Goal: Transaction & Acquisition: Purchase product/service

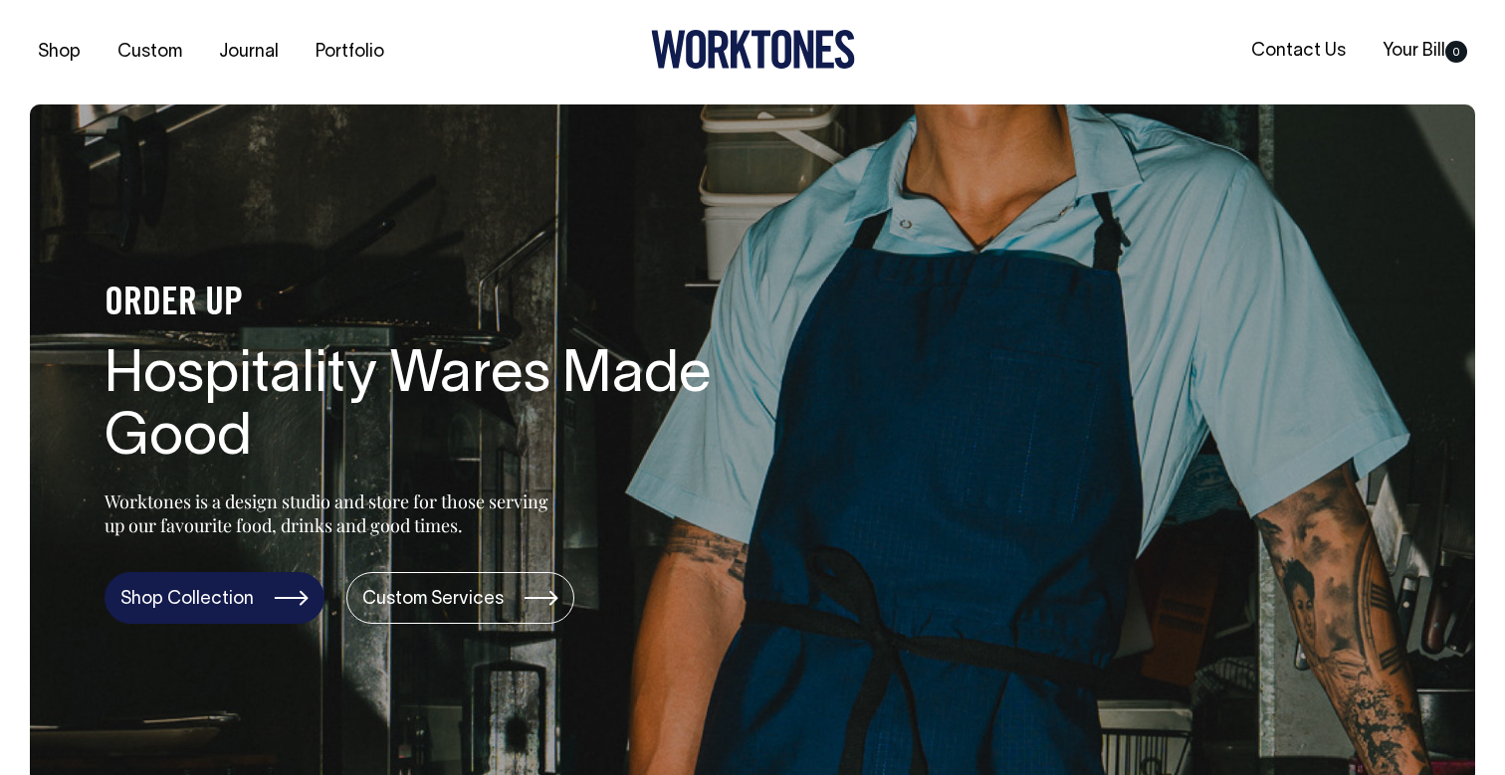
click at [220, 612] on link "Shop Collection" at bounding box center [214, 598] width 220 height 52
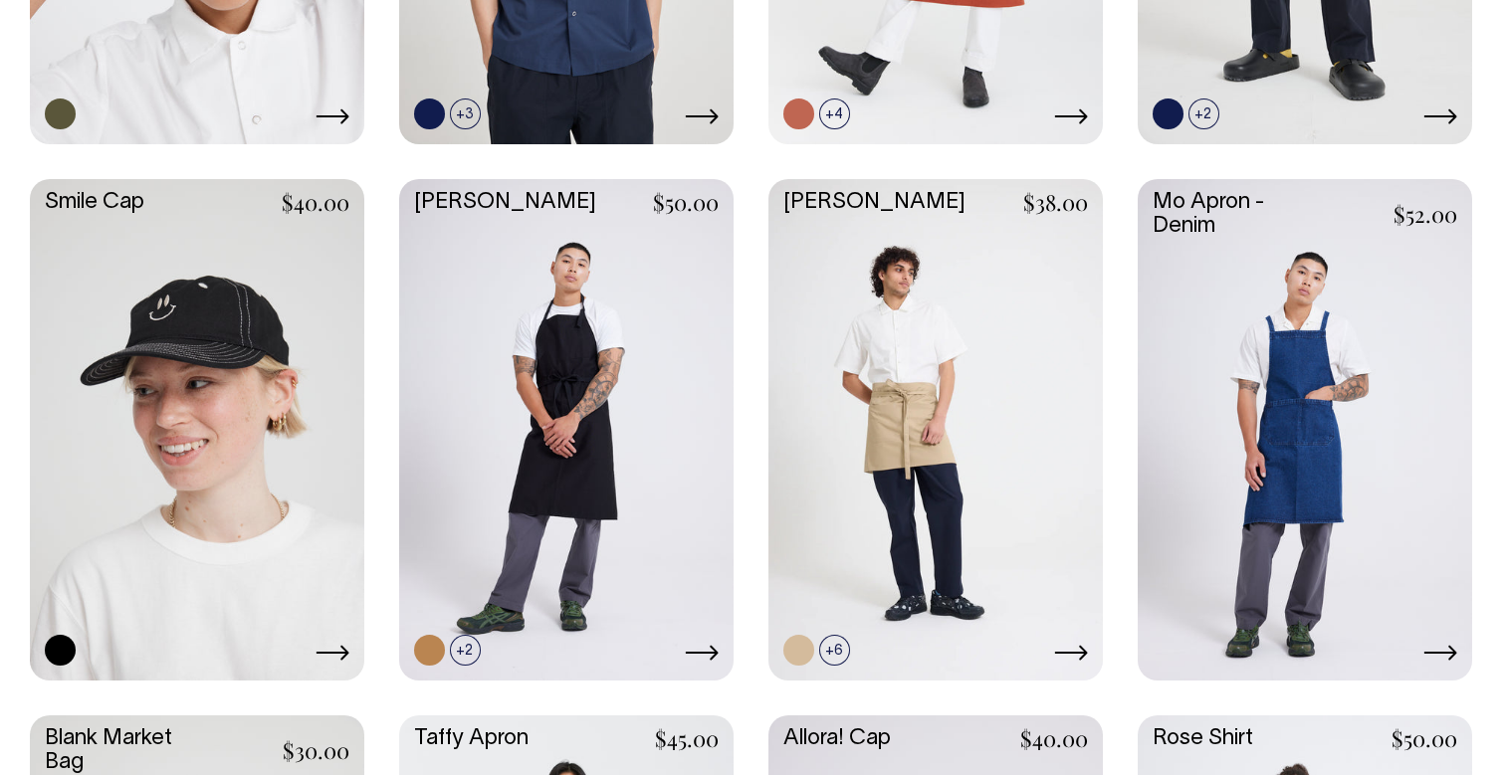
scroll to position [2018, 0]
click at [976, 373] on link at bounding box center [935, 428] width 334 height 498
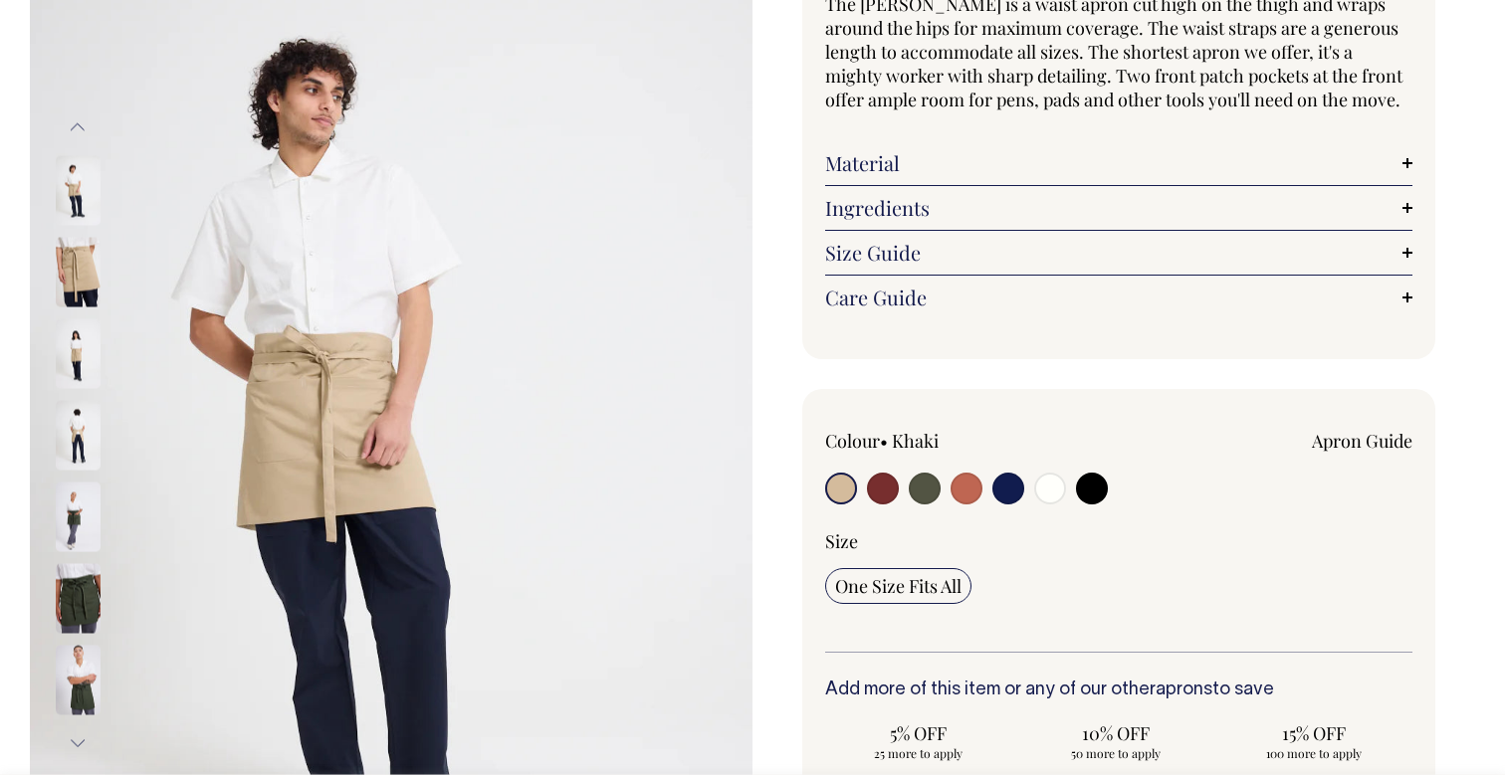
scroll to position [212, 0]
click at [887, 487] on input "radio" at bounding box center [883, 488] width 32 height 32
radio input "true"
select select "Burgundy"
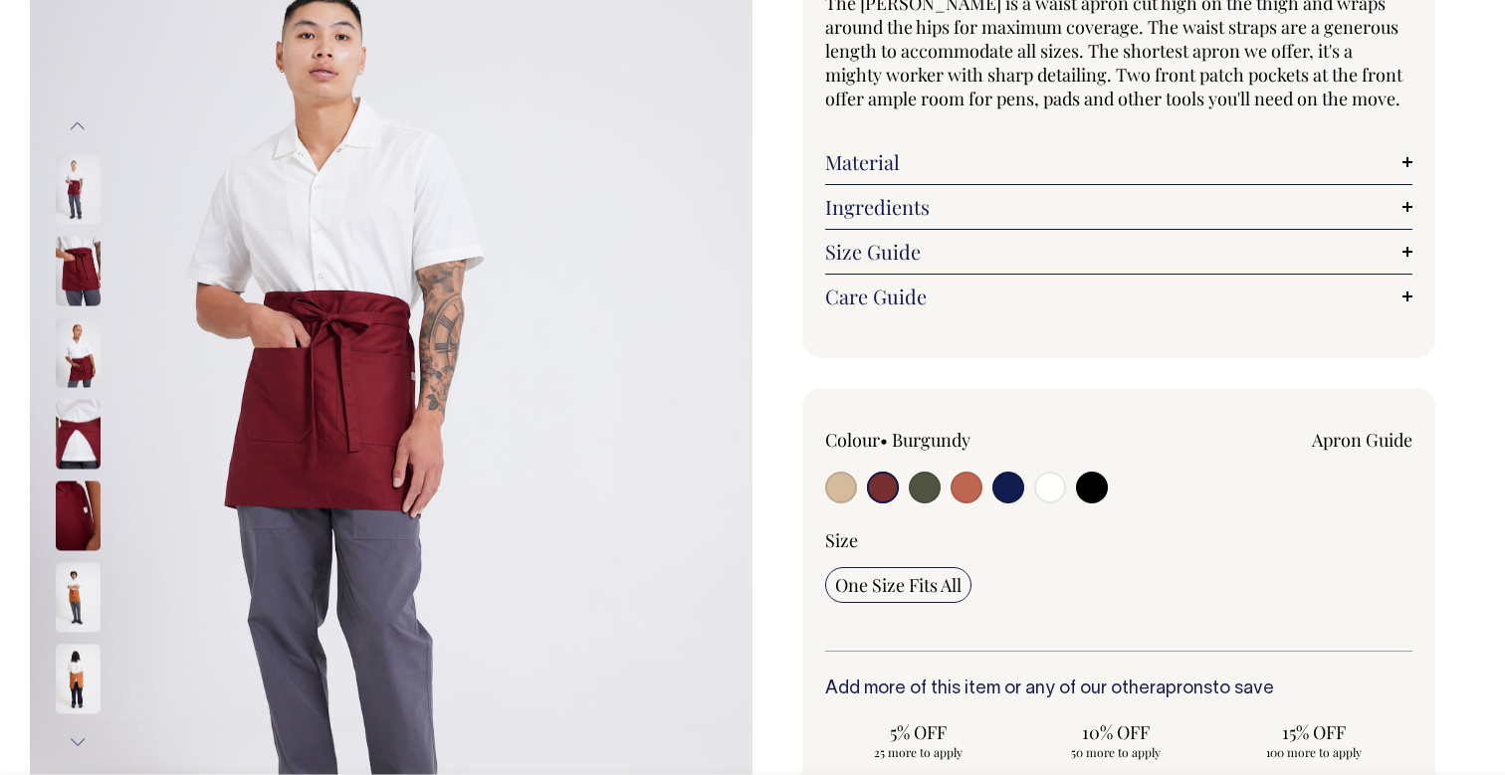
click at [1009, 481] on input "radio" at bounding box center [1008, 488] width 32 height 32
radio input "true"
select select "Dark Navy"
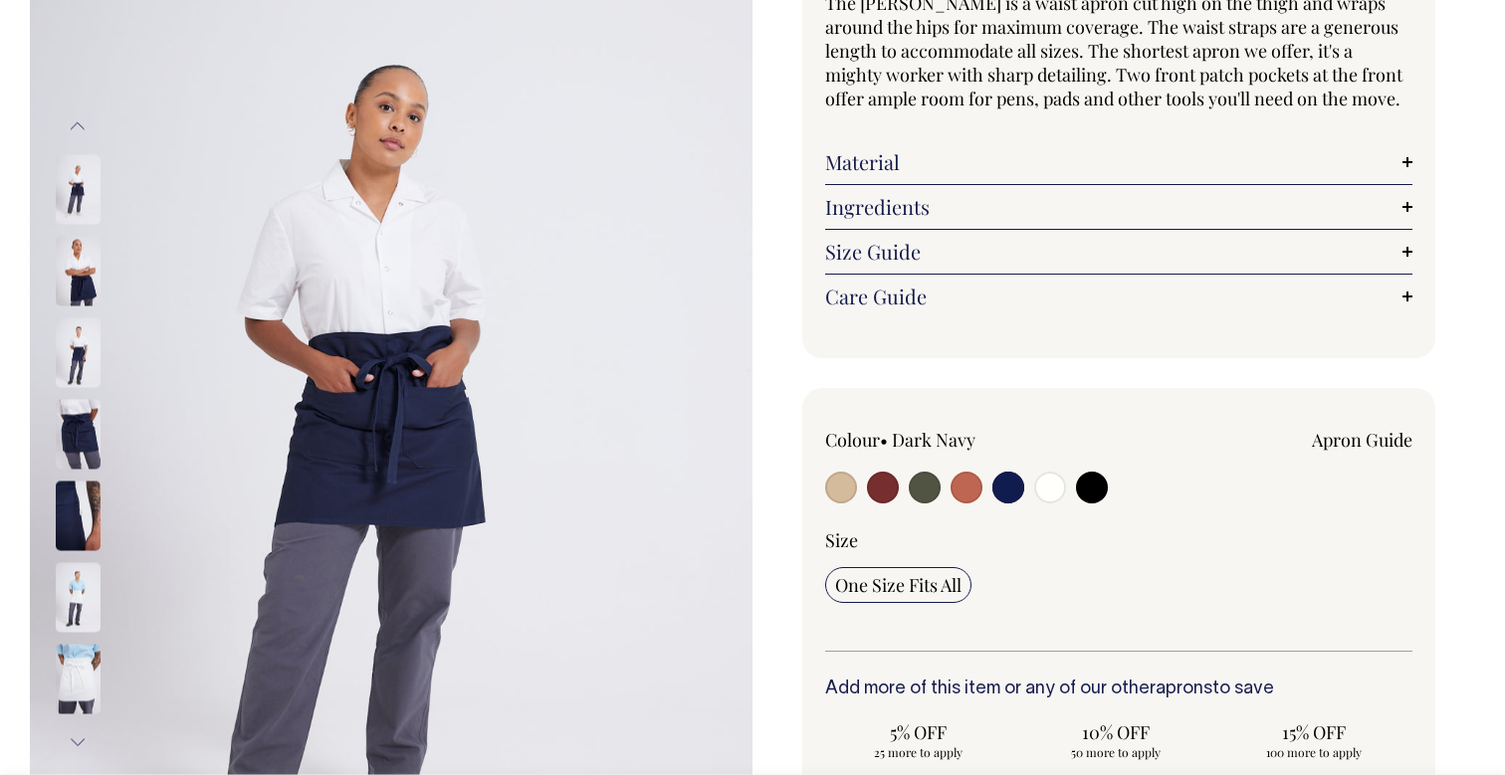
click at [841, 496] on input "radio" at bounding box center [841, 488] width 32 height 32
radio input "true"
select select "Khaki"
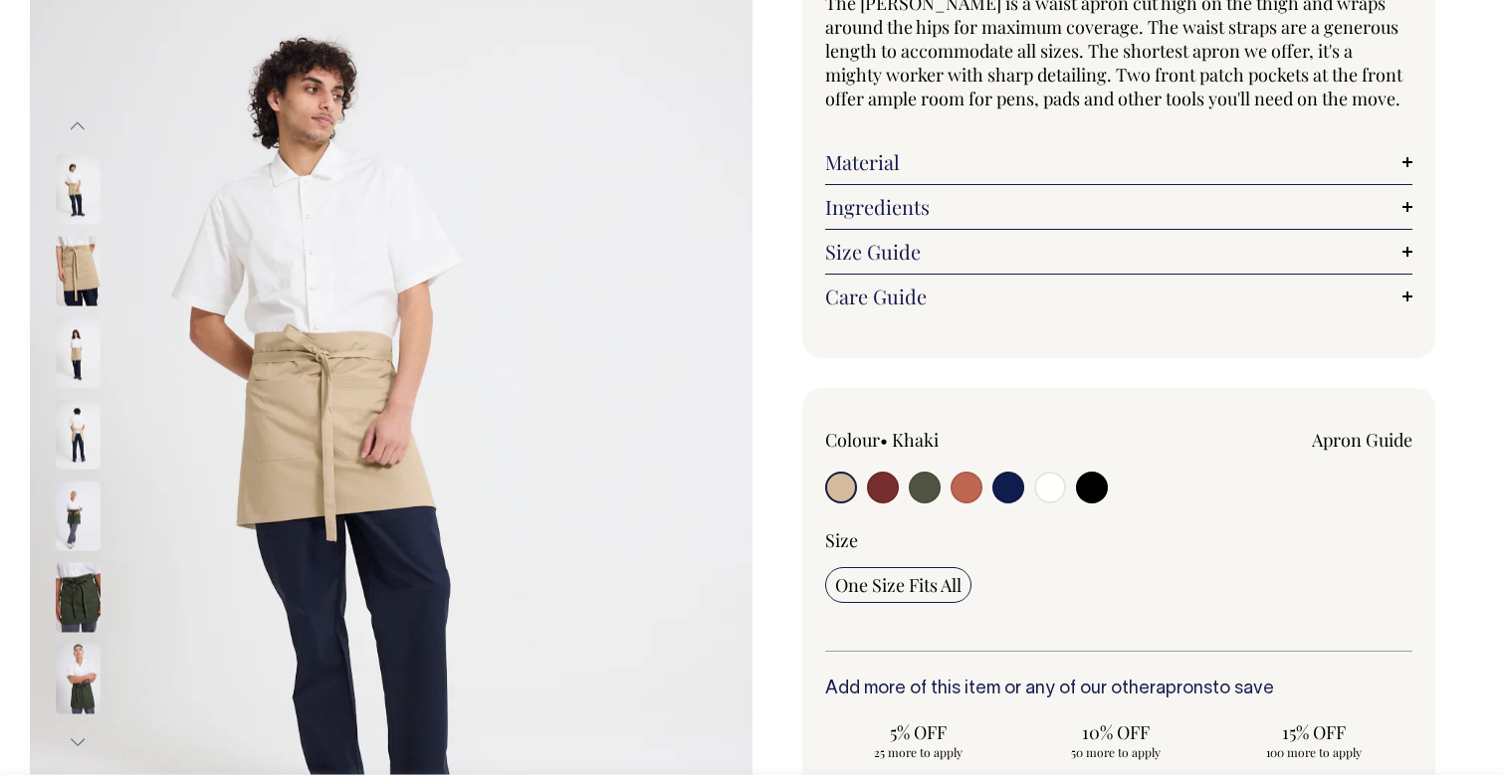
click at [1052, 487] on input "radio" at bounding box center [1050, 488] width 32 height 32
radio input "true"
select select "Off-White"
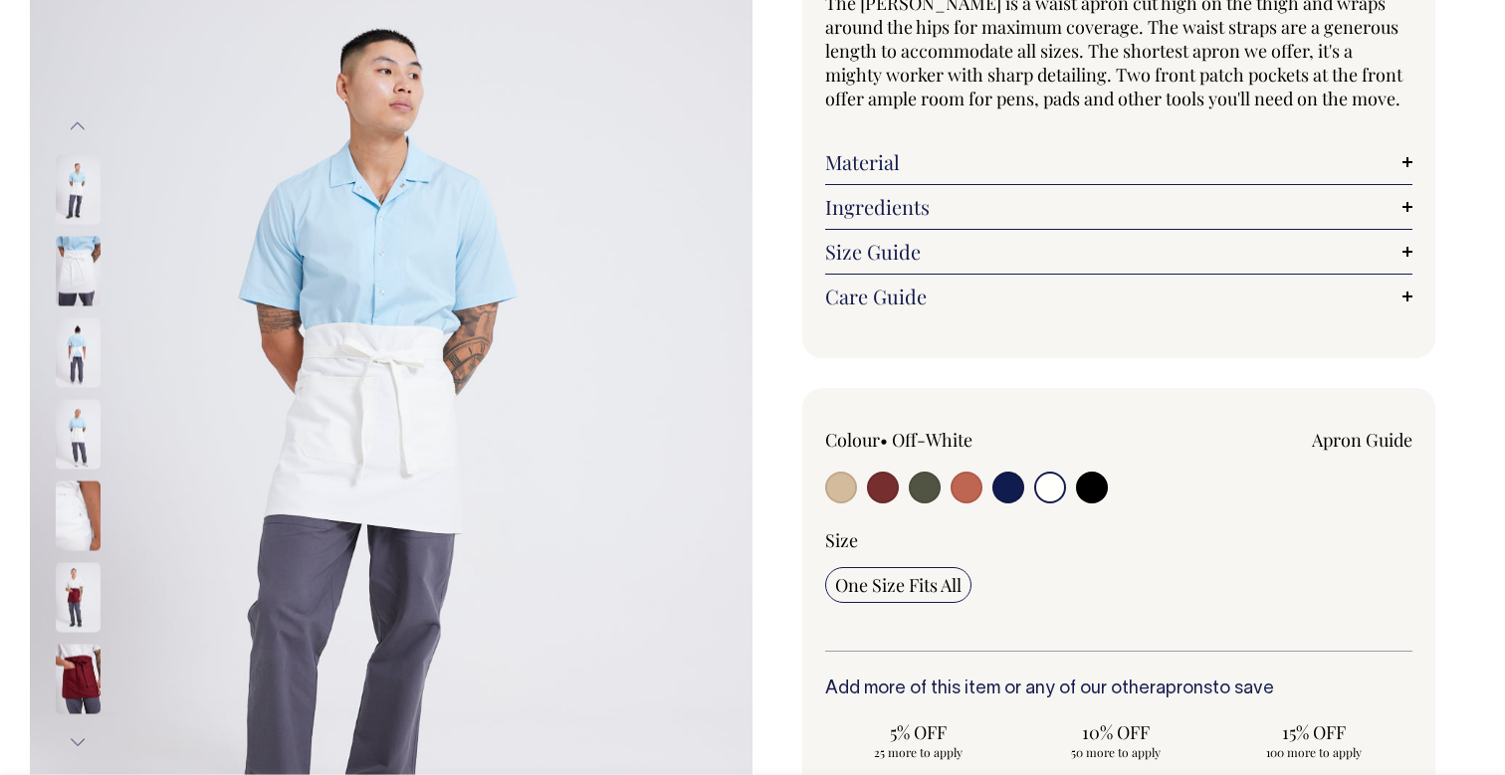
click at [1088, 490] on input "radio" at bounding box center [1092, 488] width 32 height 32
radio input "true"
select select "Black"
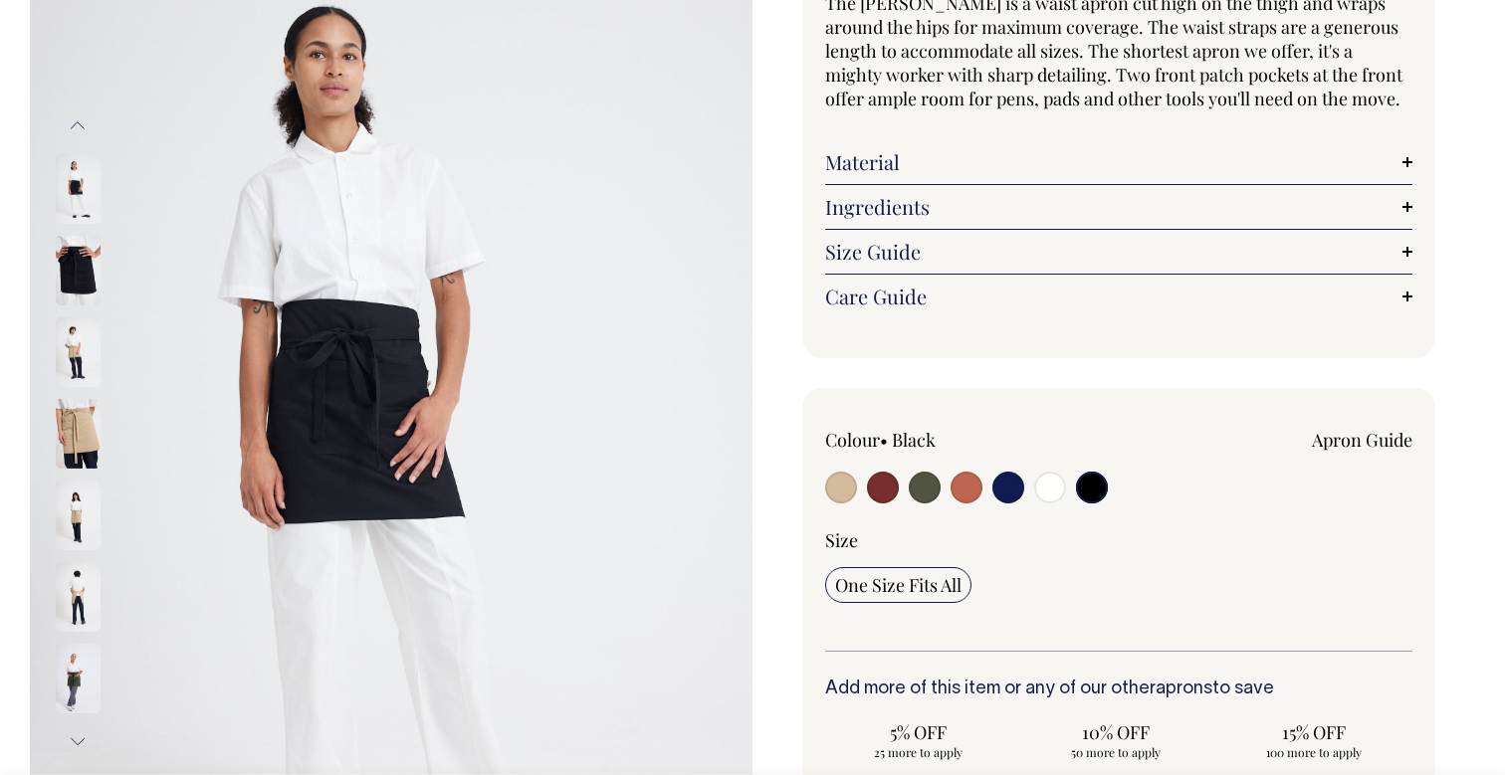
click at [1009, 493] on input "radio" at bounding box center [1008, 488] width 32 height 32
radio input "true"
select select "Dark Navy"
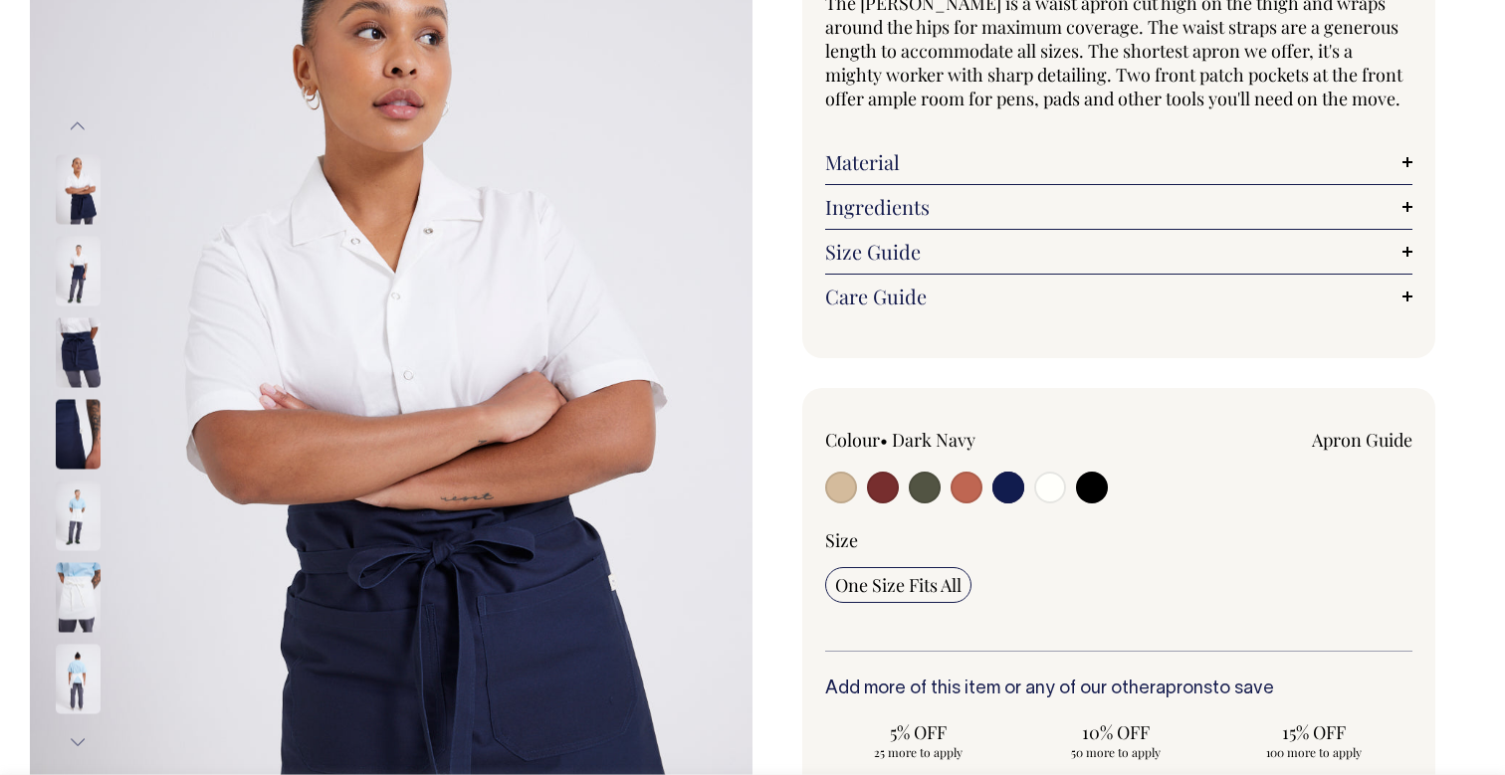
click at [97, 570] on img at bounding box center [78, 597] width 45 height 70
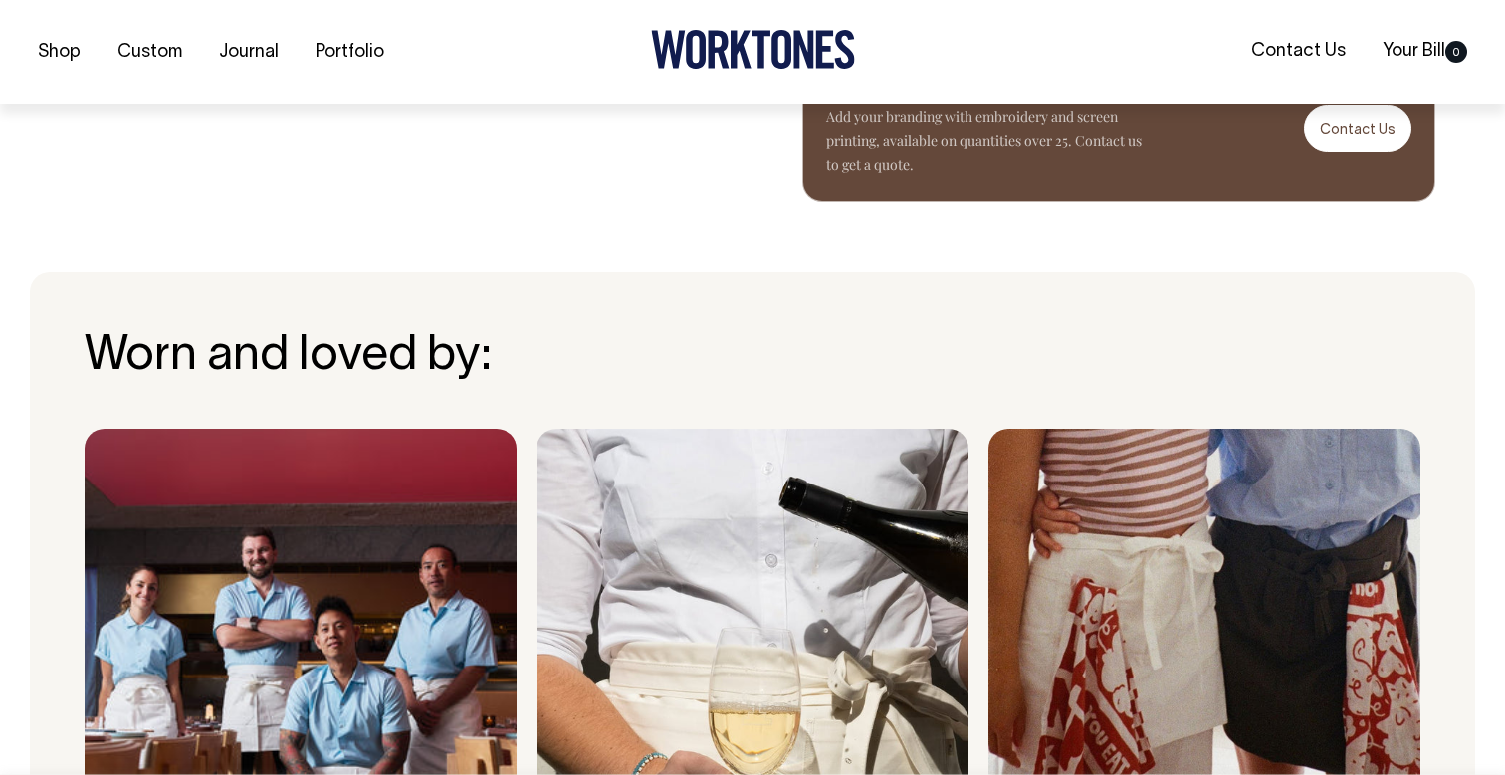
scroll to position [1275, 0]
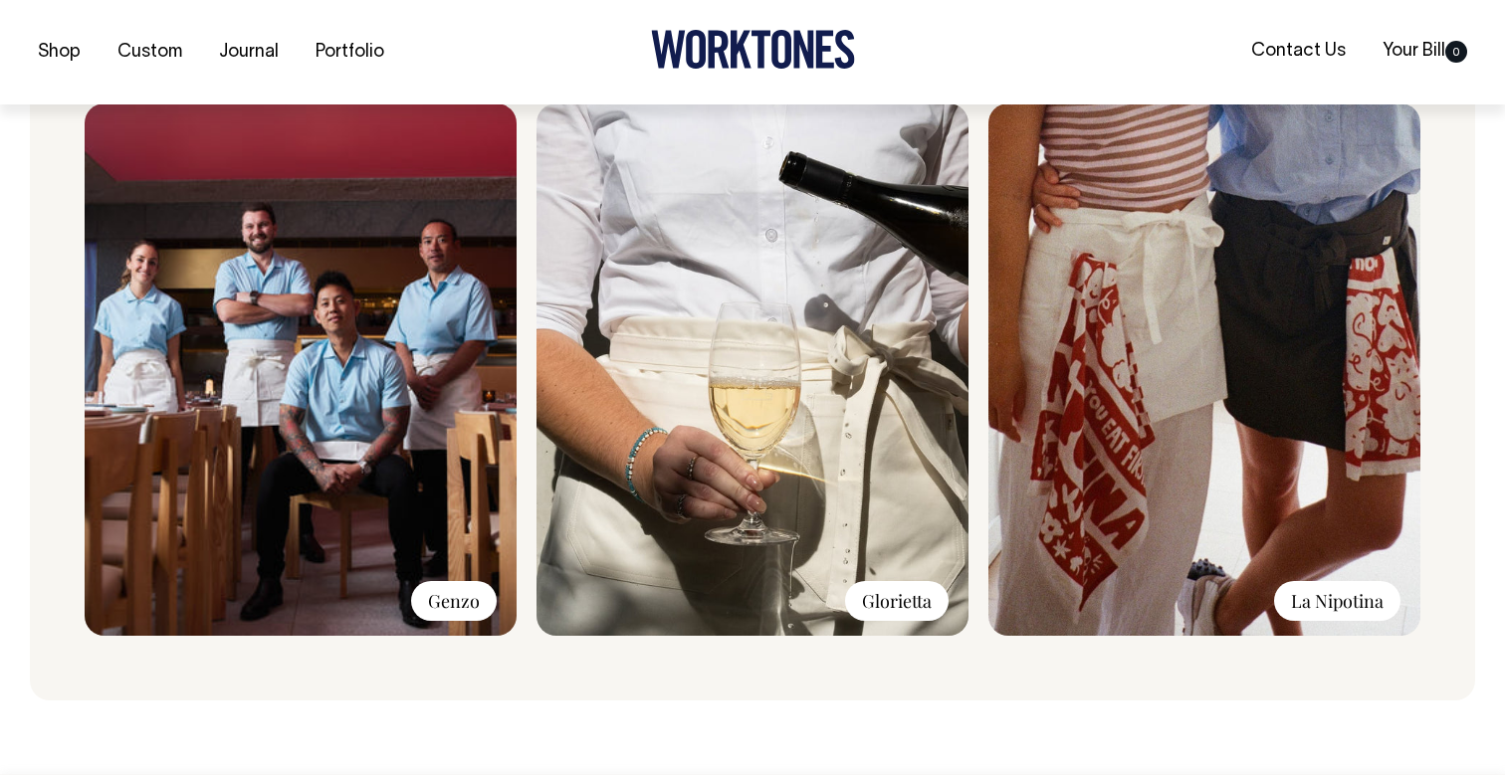
click at [1254, 329] on img at bounding box center [1204, 370] width 432 height 532
click at [1341, 610] on div "La Nipotina" at bounding box center [1337, 600] width 126 height 40
click at [1055, 309] on img at bounding box center [1204, 369] width 432 height 532
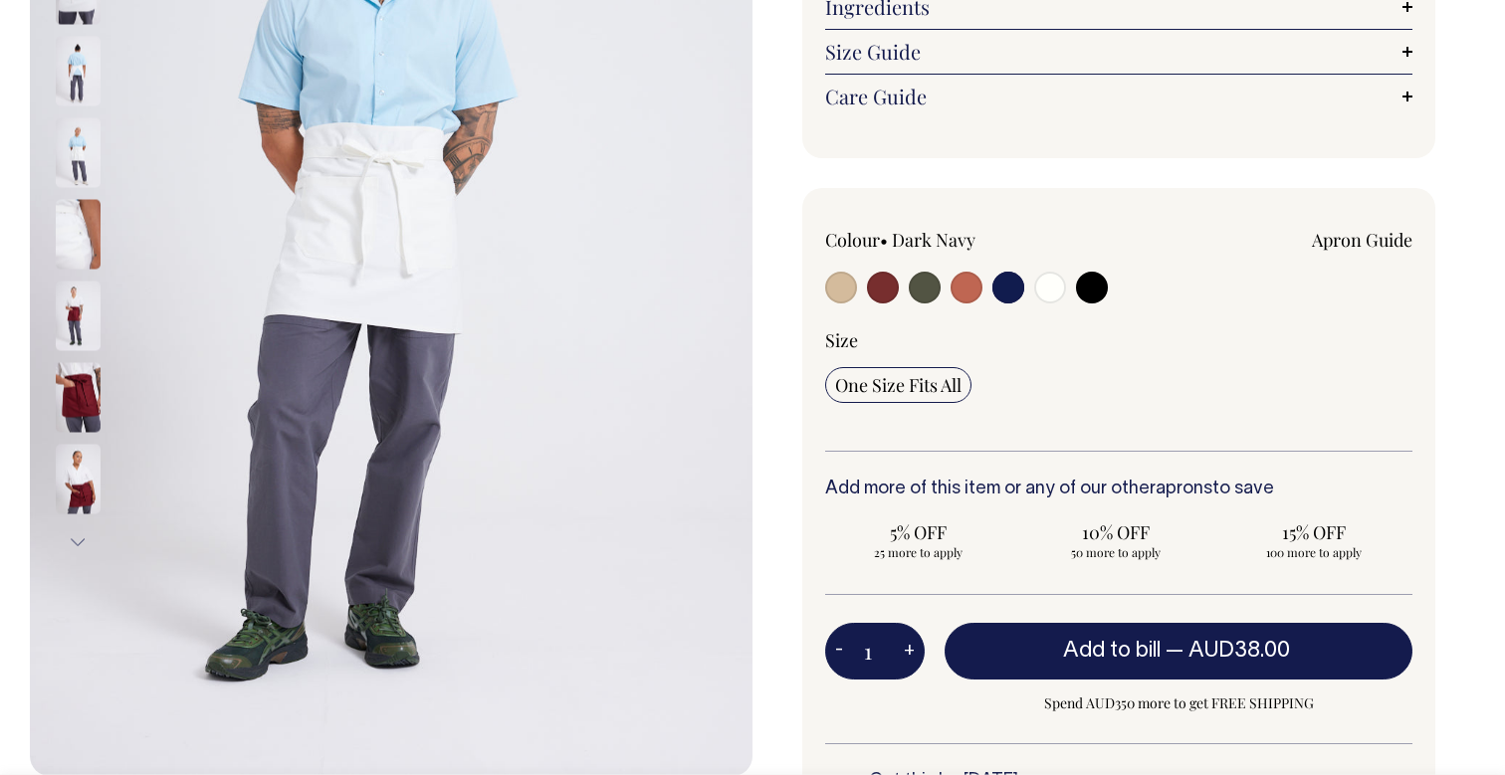
scroll to position [411, 0]
